Goal: Navigation & Orientation: Find specific page/section

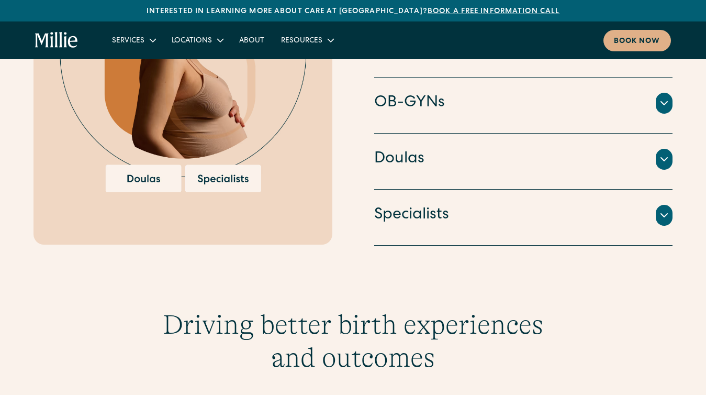
scroll to position [1277, 0]
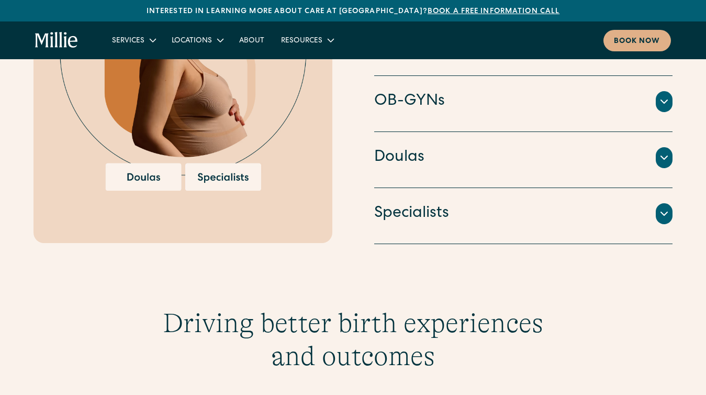
click at [522, 113] on div "OB-GYNs Doctors and surgeons trained to perform [MEDICAL_DATA] sections, vacuum…" at bounding box center [523, 104] width 299 height 56
click at [668, 95] on icon at bounding box center [664, 101] width 13 height 13
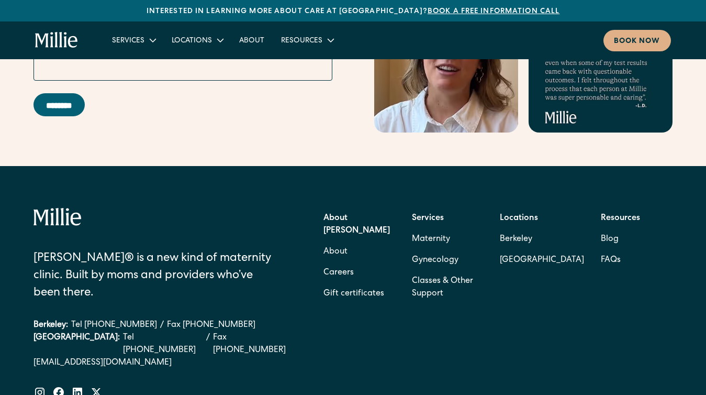
scroll to position [4292, 0]
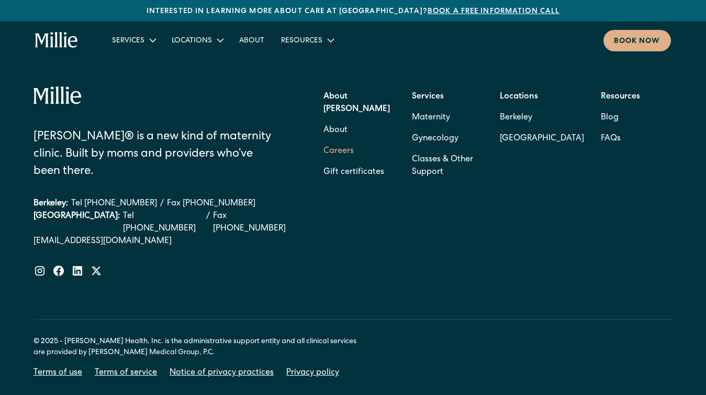
click at [332, 141] on link "Careers" at bounding box center [338, 151] width 30 height 21
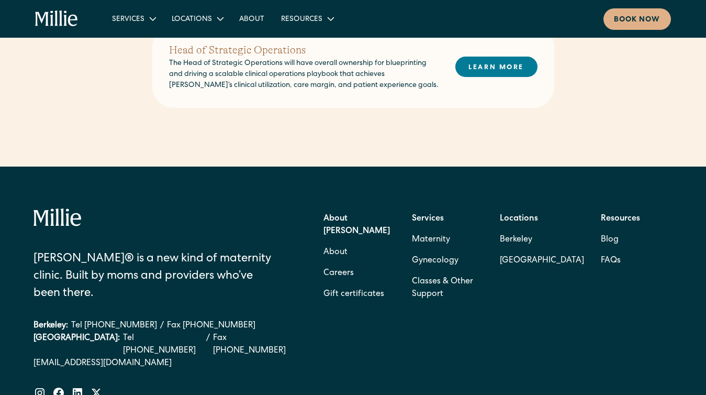
scroll to position [742, 0]
